Goal: Information Seeking & Learning: Understand process/instructions

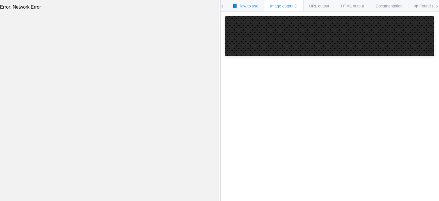
click at [260, 8] on div "📘 How to use" at bounding box center [245, 5] width 38 height 11
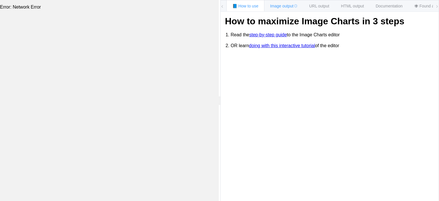
click at [284, 9] on div "Image output" at bounding box center [283, 5] width 39 height 11
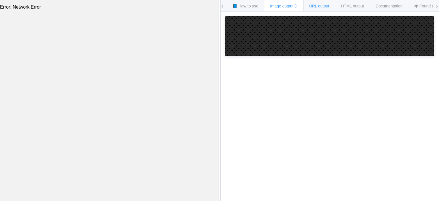
click at [329, 7] on span "URL output" at bounding box center [319, 6] width 20 height 5
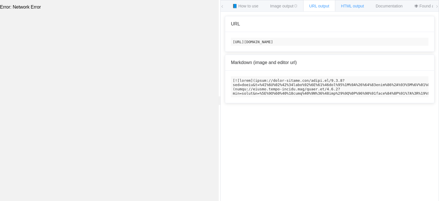
click at [343, 5] on span "HTML output" at bounding box center [352, 6] width 23 height 5
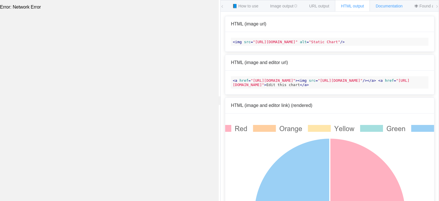
click at [384, 6] on span "Documentation" at bounding box center [389, 6] width 27 height 5
